Goal: Task Accomplishment & Management: Use online tool/utility

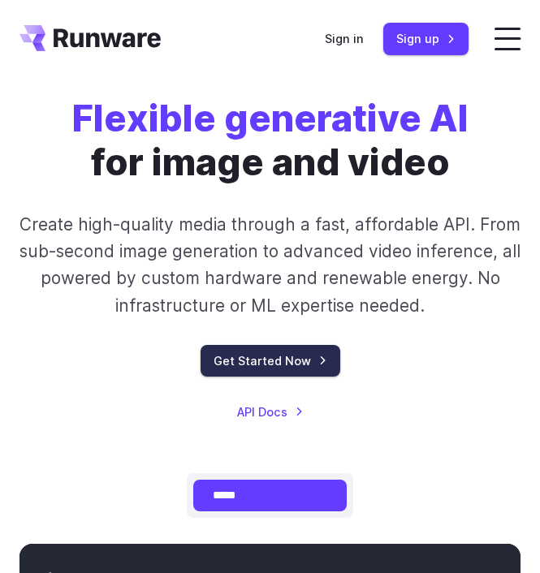
click at [314, 365] on link "Get Started Now" at bounding box center [271, 361] width 140 height 32
click at [311, 365] on link "Get Started Now" at bounding box center [271, 361] width 140 height 32
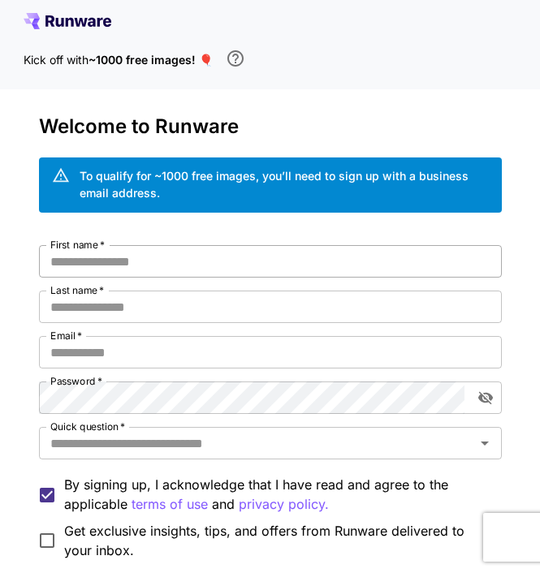
click at [150, 264] on input "First name   *" at bounding box center [270, 261] width 463 height 32
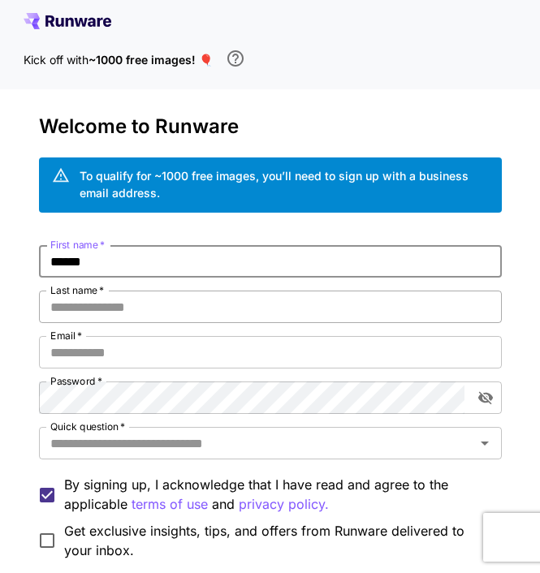
type input "******"
click at [125, 313] on input "Last name   *" at bounding box center [270, 307] width 463 height 32
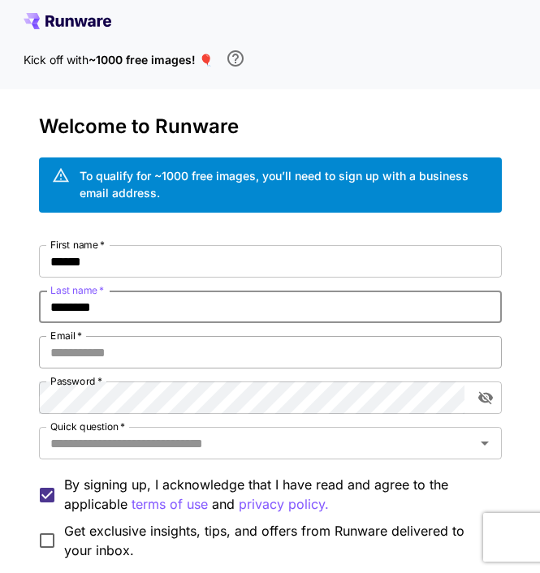
type input "********"
click at [104, 357] on input "Email   *" at bounding box center [270, 352] width 463 height 32
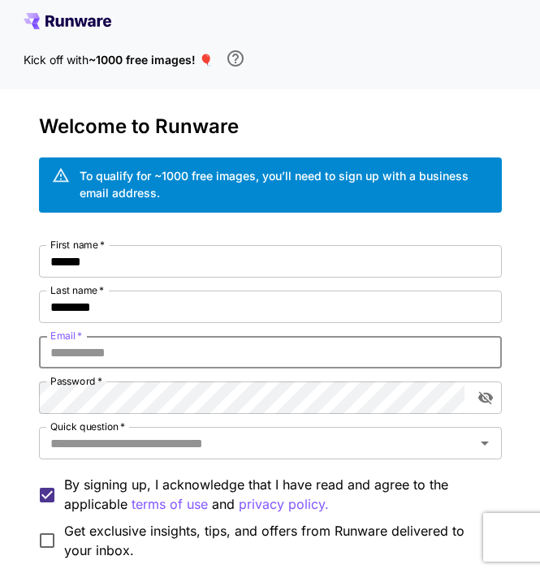
type input "**********"
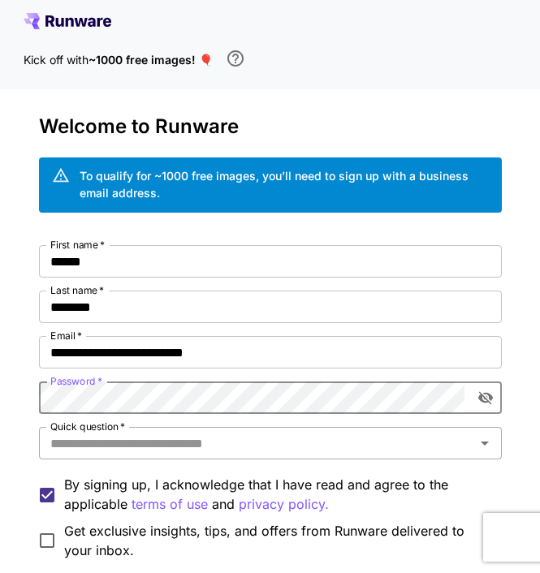
click at [129, 440] on input "Quick question   *" at bounding box center [257, 443] width 426 height 23
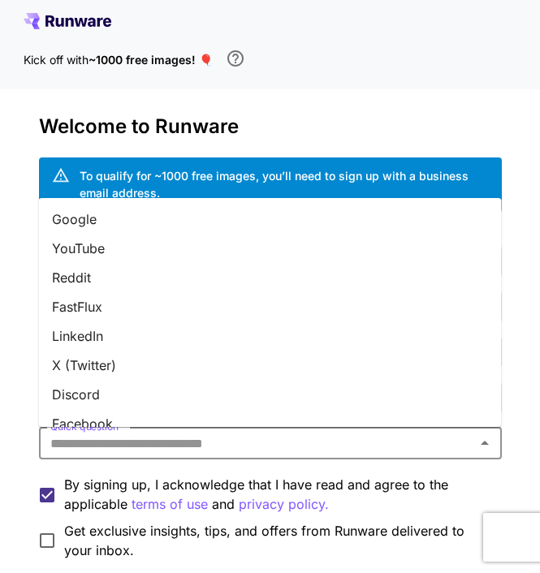
click at [490, 448] on icon "Close" at bounding box center [484, 443] width 19 height 19
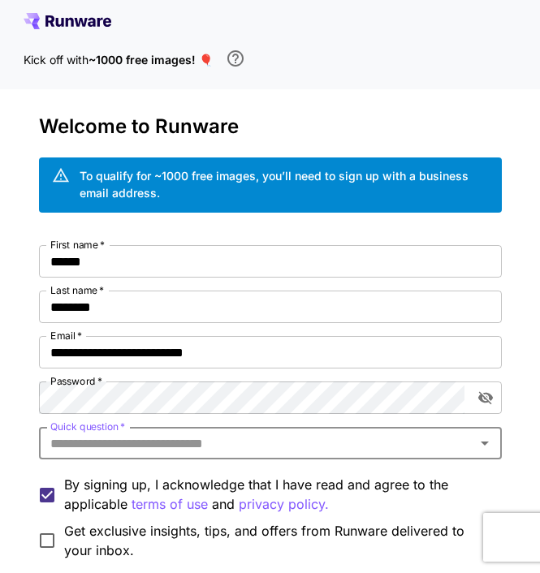
click at [27, 440] on div "**********" at bounding box center [270, 387] width 487 height 544
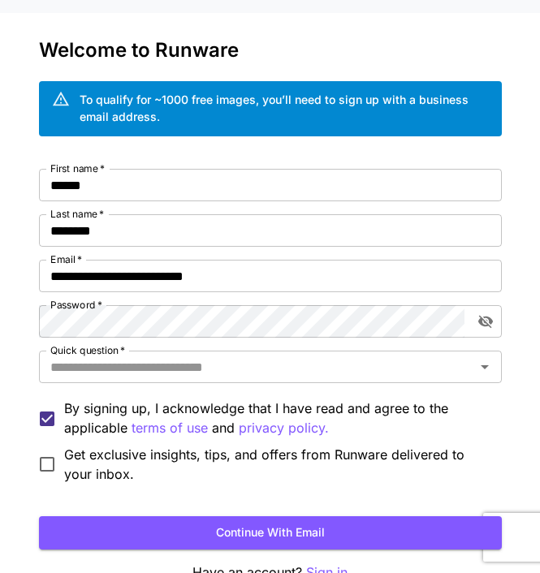
scroll to position [80, 0]
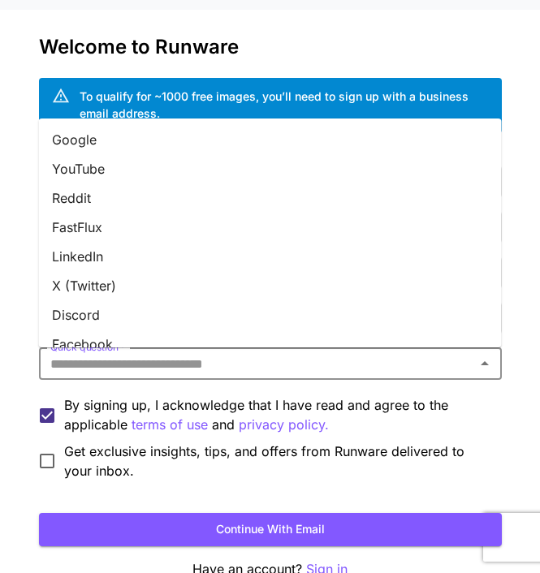
click at [124, 368] on input "Quick question   *" at bounding box center [257, 363] width 426 height 23
click at [107, 174] on li "YouTube" at bounding box center [270, 168] width 463 height 29
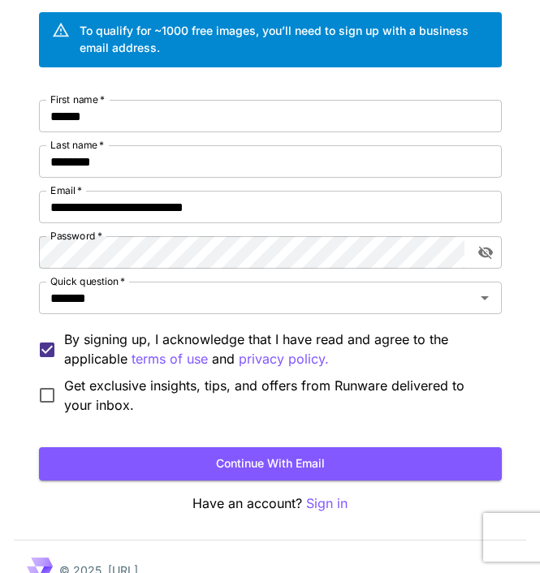
scroll to position [172, 0]
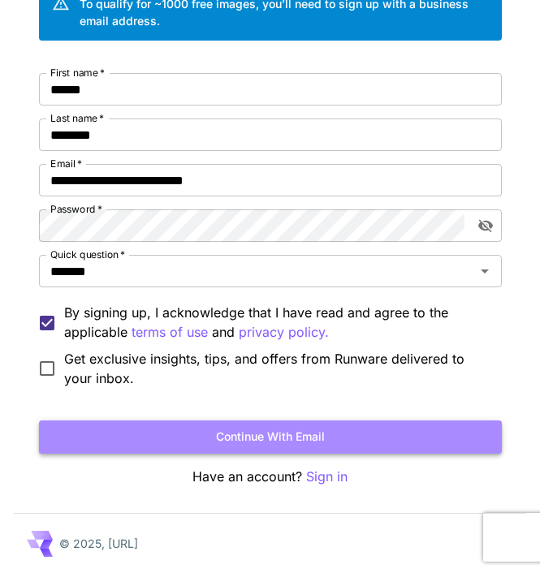
click at [233, 439] on button "Continue with email" at bounding box center [270, 437] width 463 height 33
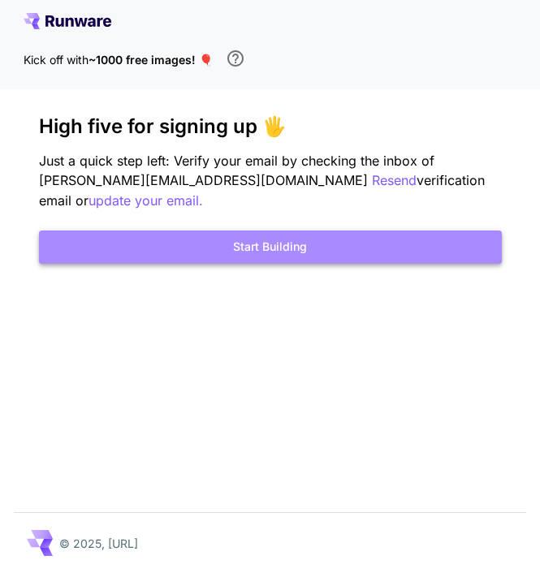
click at [273, 249] on button "Start Building" at bounding box center [270, 247] width 463 height 33
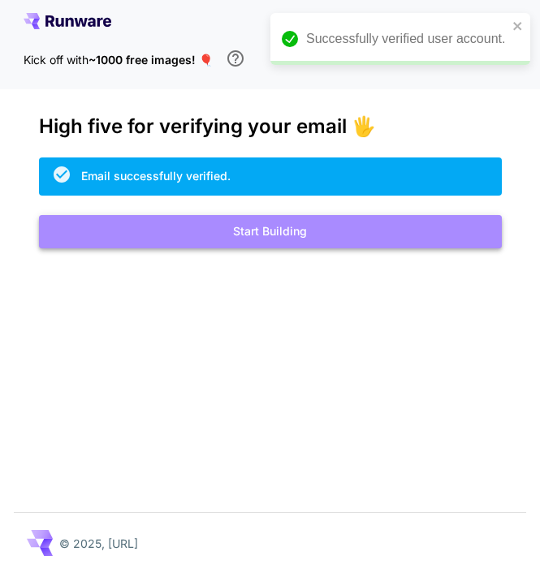
click at [280, 231] on button "Start Building" at bounding box center [270, 231] width 463 height 33
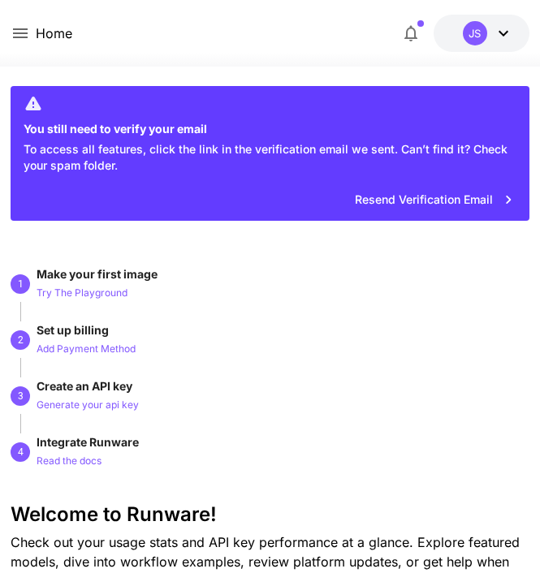
click at [19, 31] on icon at bounding box center [20, 33] width 19 height 19
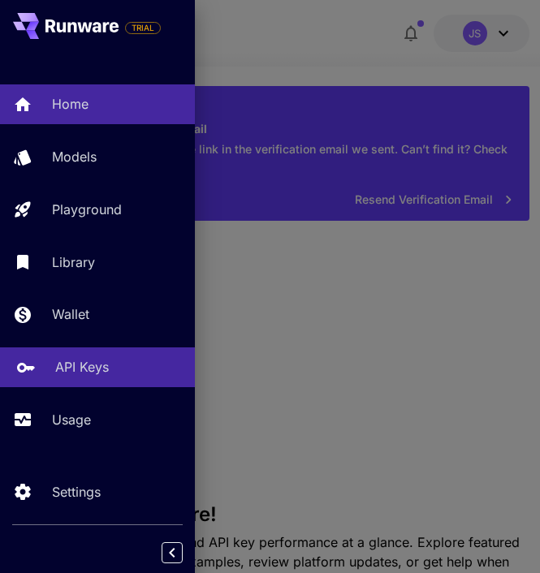
click at [66, 365] on p "API Keys" at bounding box center [82, 366] width 54 height 19
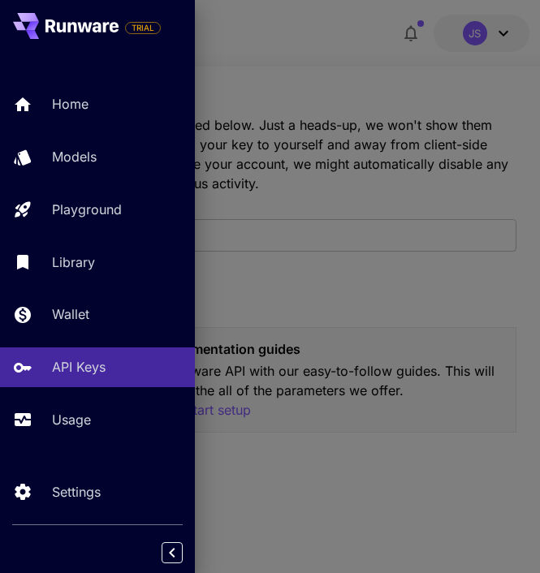
click at [276, 290] on div at bounding box center [270, 286] width 540 height 573
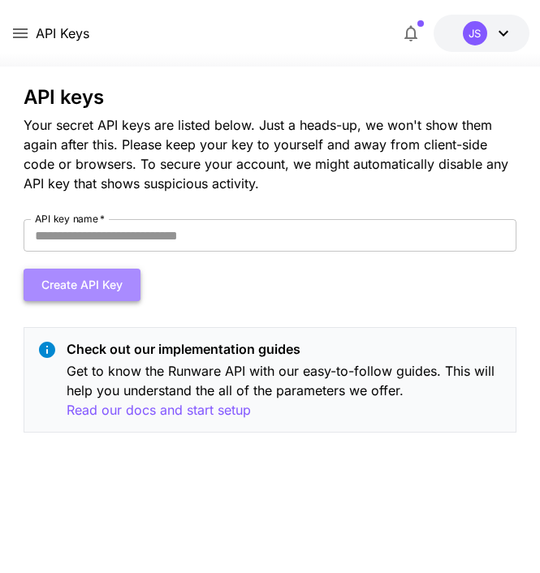
click at [100, 279] on button "Create API Key" at bounding box center [82, 285] width 117 height 33
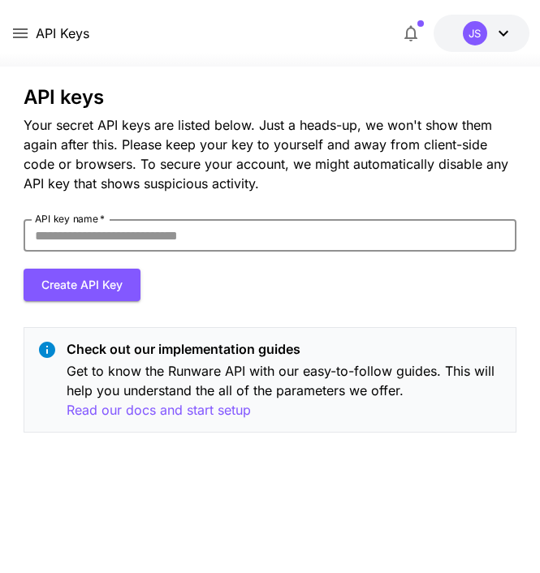
click at [96, 236] on input "API key name   *" at bounding box center [270, 235] width 492 height 32
type input "**********"
click at [47, 286] on button "Create API Key" at bounding box center [82, 285] width 117 height 33
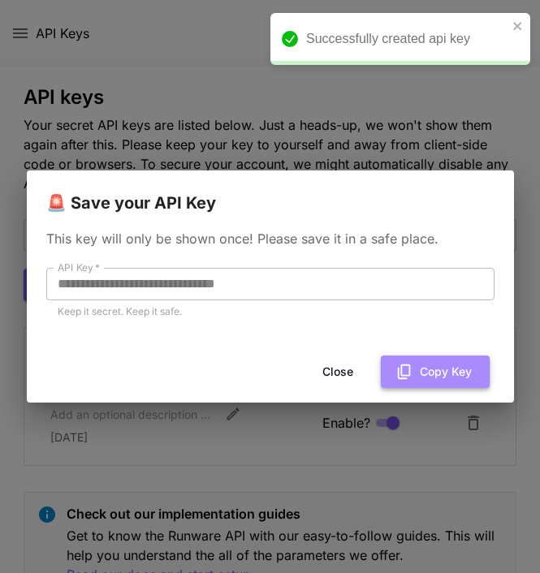
click at [419, 373] on button "Copy Key" at bounding box center [435, 372] width 109 height 33
